Goal: Information Seeking & Learning: Find specific page/section

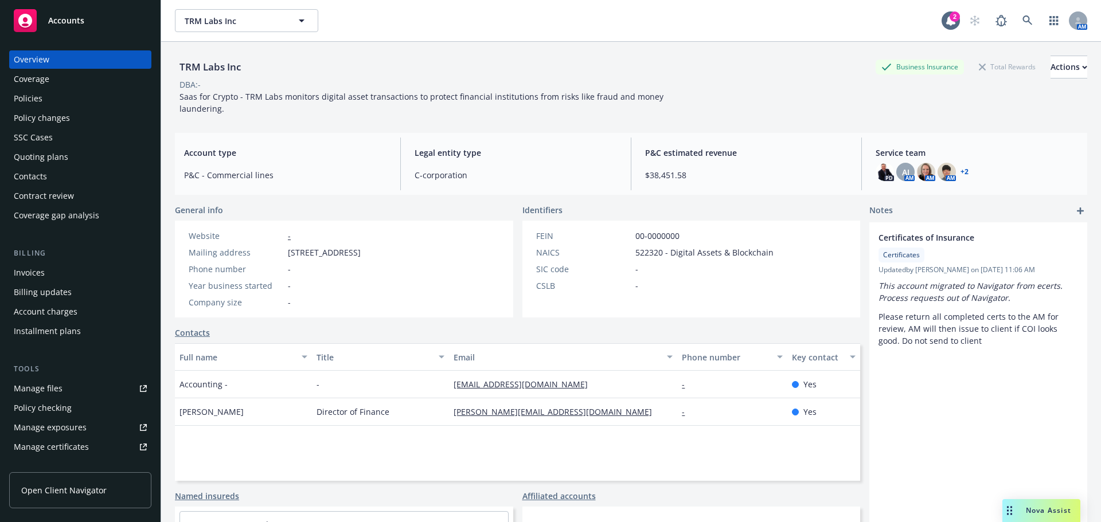
click at [66, 26] on div "Accounts" at bounding box center [80, 20] width 133 height 23
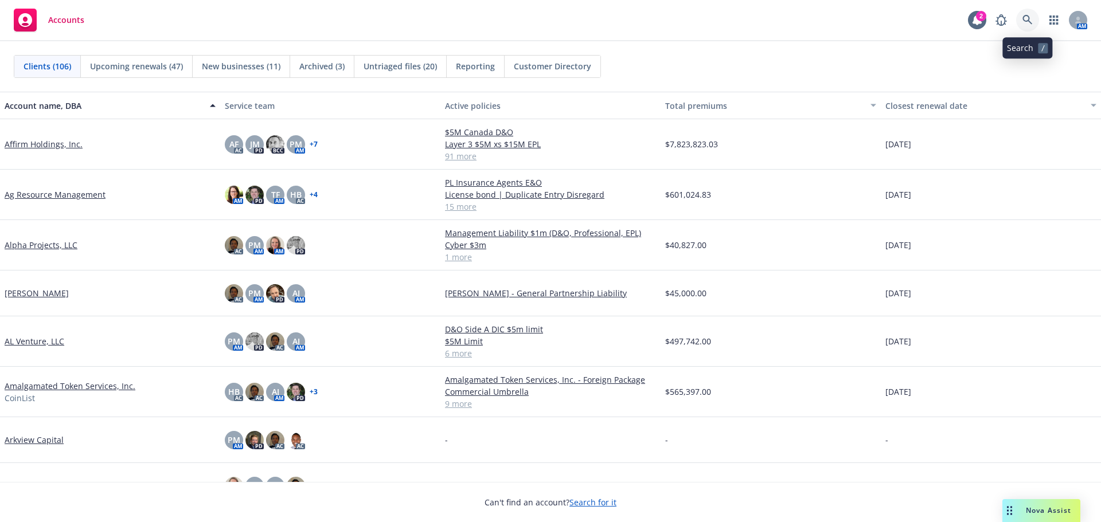
click at [1027, 20] on icon at bounding box center [1027, 20] width 10 height 10
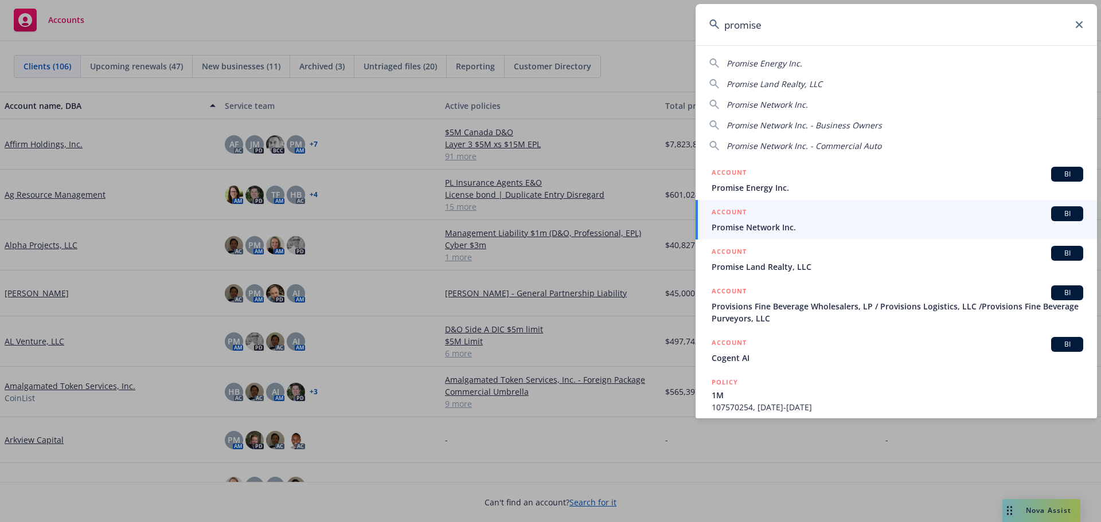
click at [774, 103] on span "Promise Network Inc." at bounding box center [766, 104] width 81 height 11
type input "Promise Network Inc."
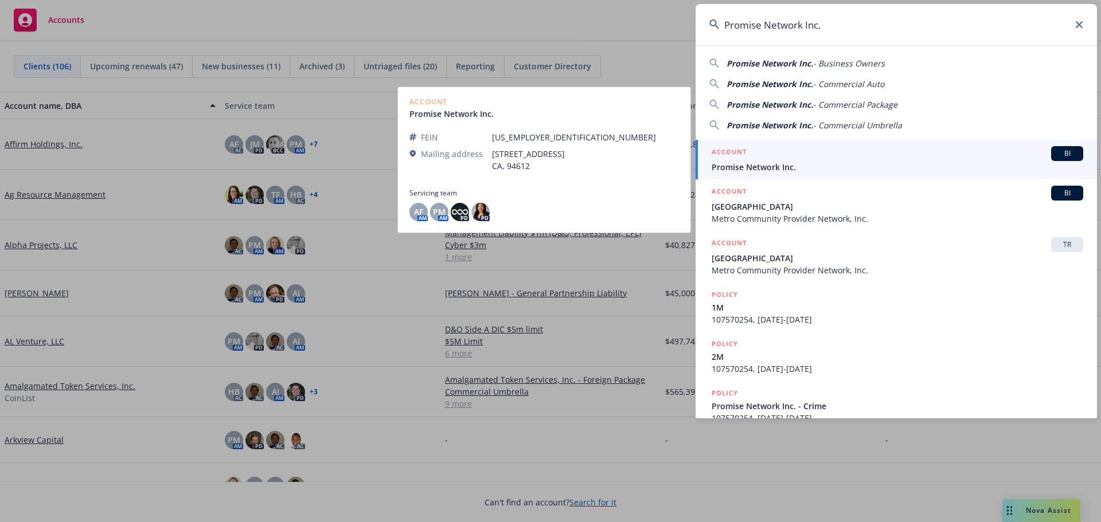
click at [777, 164] on span "Promise Network Inc." at bounding box center [896, 167] width 371 height 12
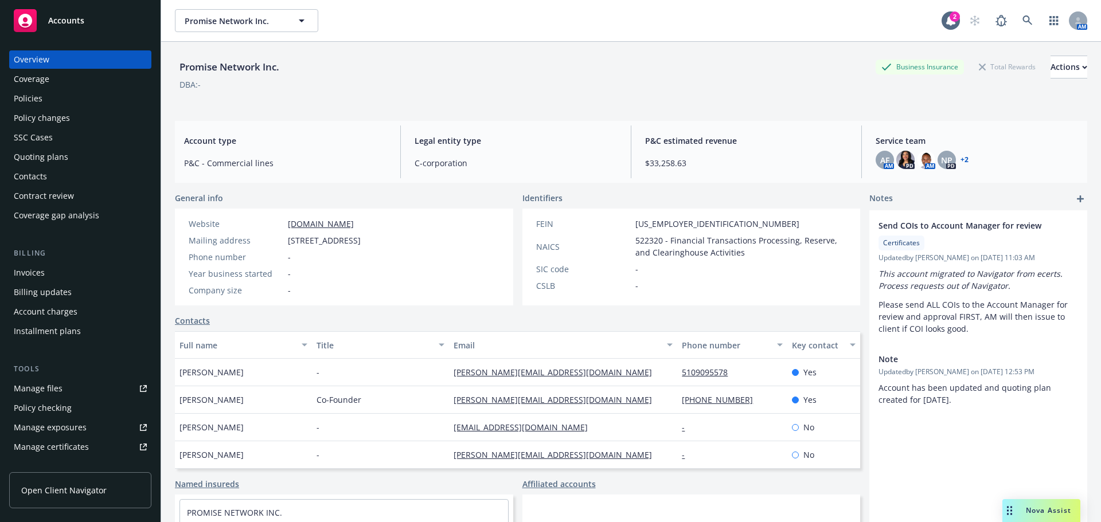
click at [32, 99] on div "Policies" at bounding box center [28, 98] width 29 height 18
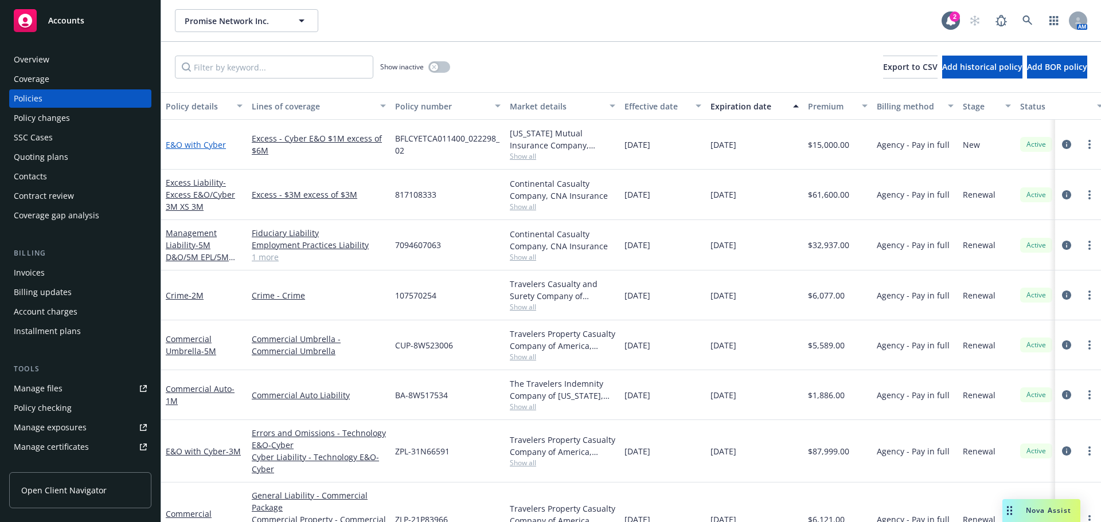
click at [198, 145] on link "E&O with Cyber" at bounding box center [196, 144] width 60 height 11
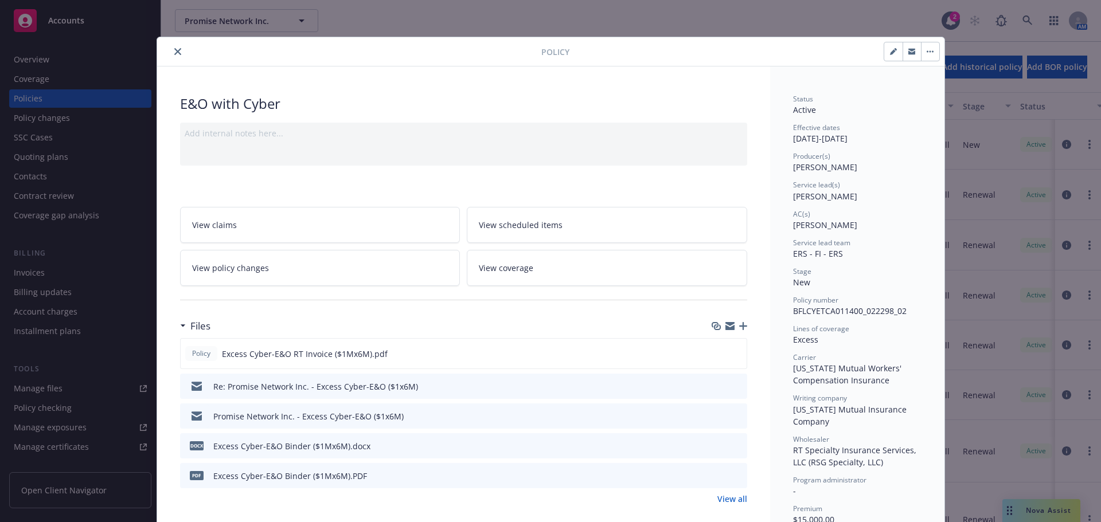
click at [174, 52] on icon "close" at bounding box center [177, 51] width 7 height 7
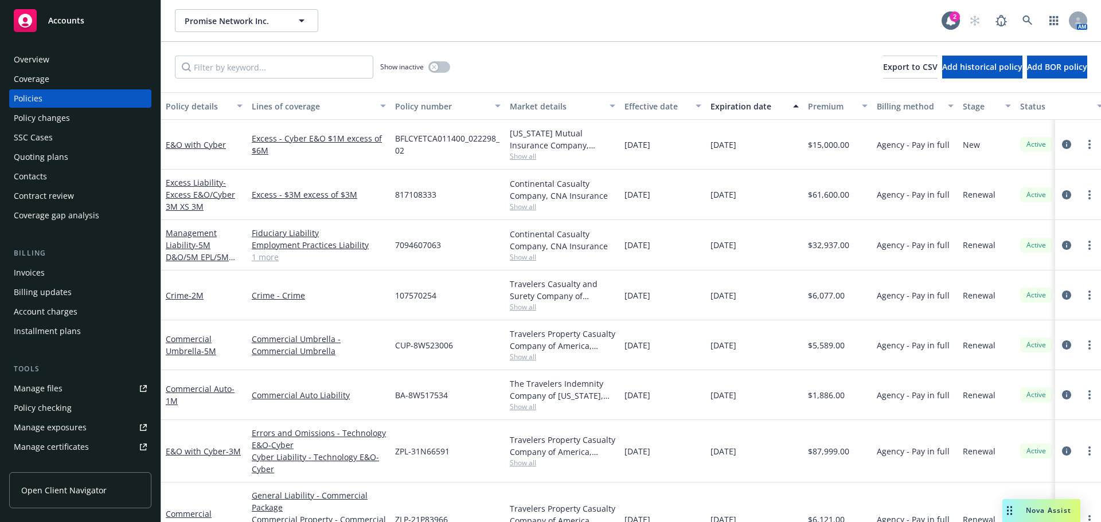
click at [52, 195] on div "Contract review" at bounding box center [44, 196] width 60 height 18
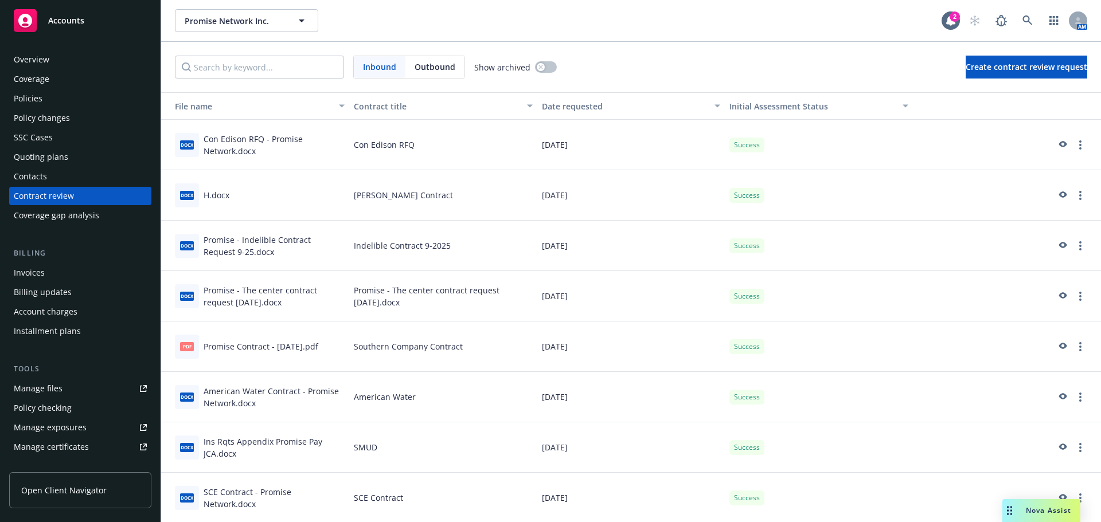
click at [44, 60] on div "Overview" at bounding box center [32, 59] width 36 height 18
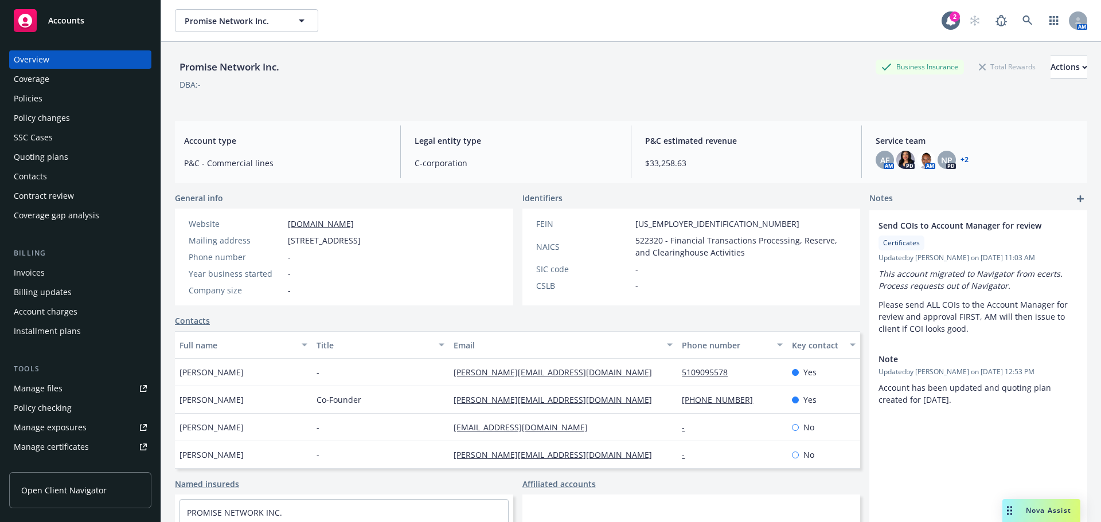
click at [29, 99] on div "Policies" at bounding box center [28, 98] width 29 height 18
